Goal: Task Accomplishment & Management: Complete application form

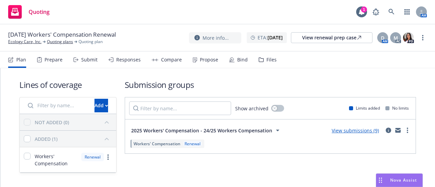
click at [347, 129] on link "View submissions (9)" at bounding box center [355, 130] width 47 height 6
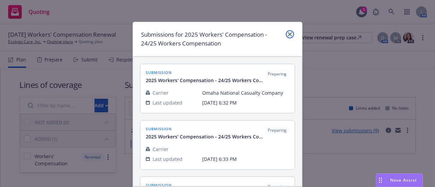
click at [288, 34] on icon "close" at bounding box center [290, 34] width 4 height 4
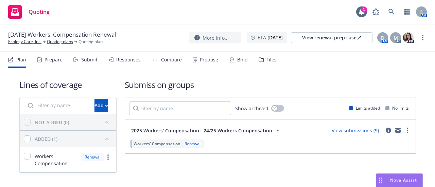
click at [86, 59] on div "Submit" at bounding box center [89, 59] width 16 height 5
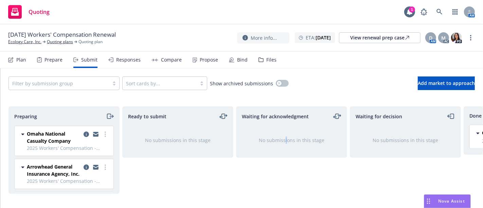
drag, startPoint x: 422, startPoint y: 0, endPoint x: 287, endPoint y: 150, distance: 201.2
click at [287, 150] on div "No submissions in this stage" at bounding box center [292, 140] width 110 height 29
click at [113, 119] on icon "moveRight" at bounding box center [110, 116] width 8 height 8
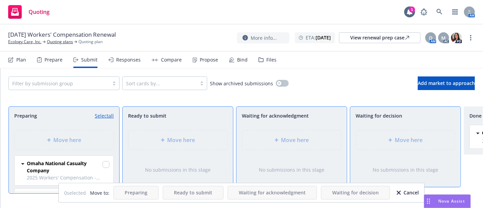
click at [103, 169] on div at bounding box center [106, 167] width 7 height 14
click at [103, 165] on input "checkbox" at bounding box center [106, 164] width 7 height 7
checkbox input "true"
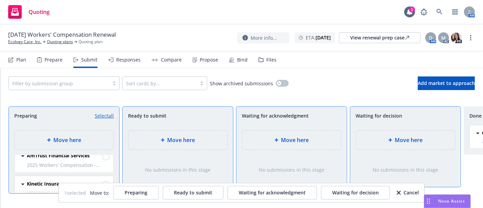
scroll to position [222, 0]
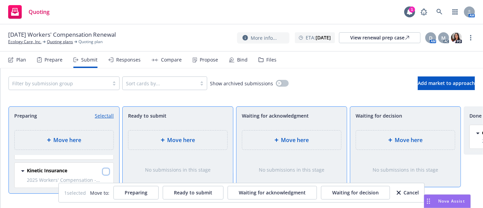
click at [103, 168] on input "checkbox" at bounding box center [106, 171] width 7 height 7
checkbox input "true"
click at [312, 187] on button "Waiting for acknowledgment" at bounding box center [272, 193] width 89 height 14
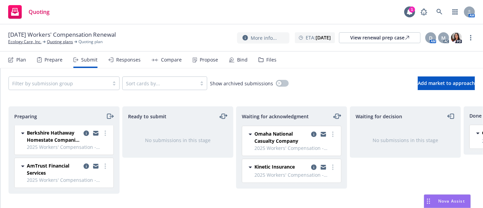
scroll to position [0, 100]
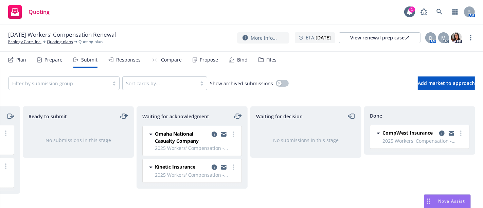
click at [432, 187] on div "Done CompWest Insurance 2025 Workers' Compensation - 24/25 Workers Compensation…" at bounding box center [419, 149] width 111 height 87
click at [381, 30] on div "[DATE] Workers' Compensation Renewal Ecology Care, Inc. Quoting plans Quoting p…" at bounding box center [241, 37] width 483 height 27
drag, startPoint x: 293, startPoint y: 111, endPoint x: 247, endPoint y: 139, distance: 54.5
click at [247, 139] on div "Preparing Arrowhead General Insurance Agency, Inc. 2025 Workers' Compensation -…" at bounding box center [142, 149] width 467 height 87
